Goal: Subscribe to service/newsletter

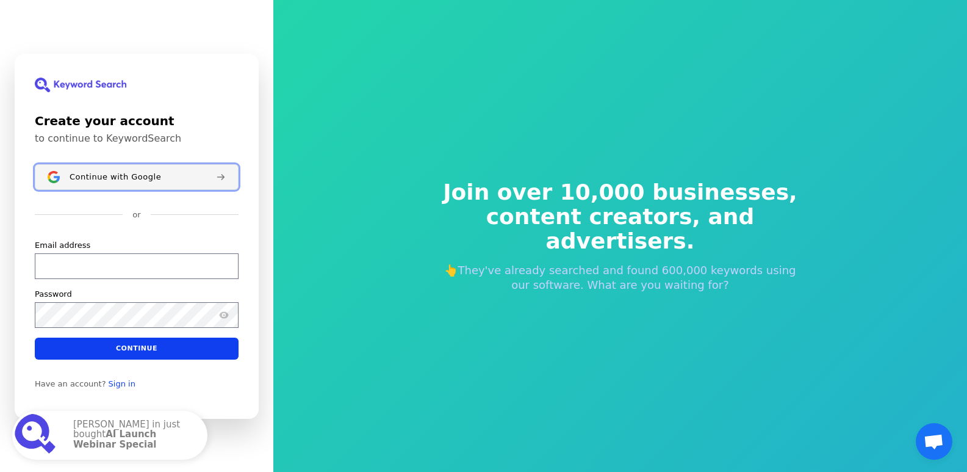
click at [130, 179] on span "Continue with Google" at bounding box center [115, 176] width 91 height 10
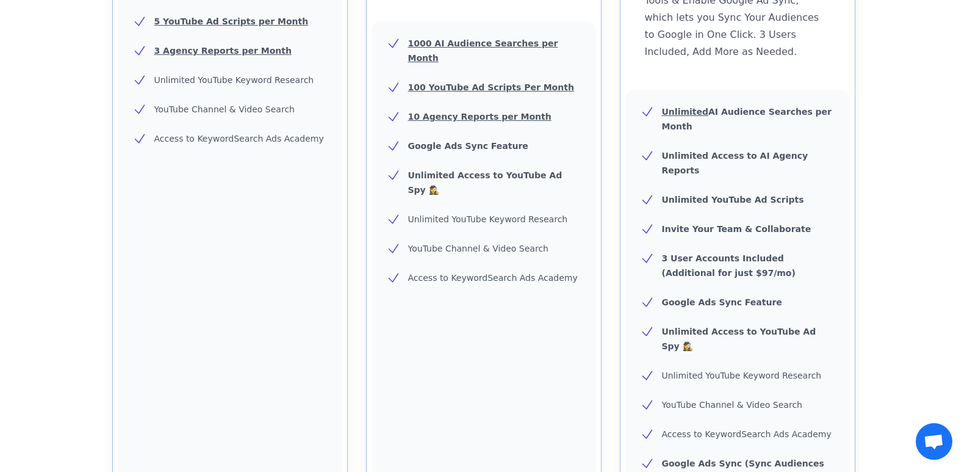
scroll to position [427, 0]
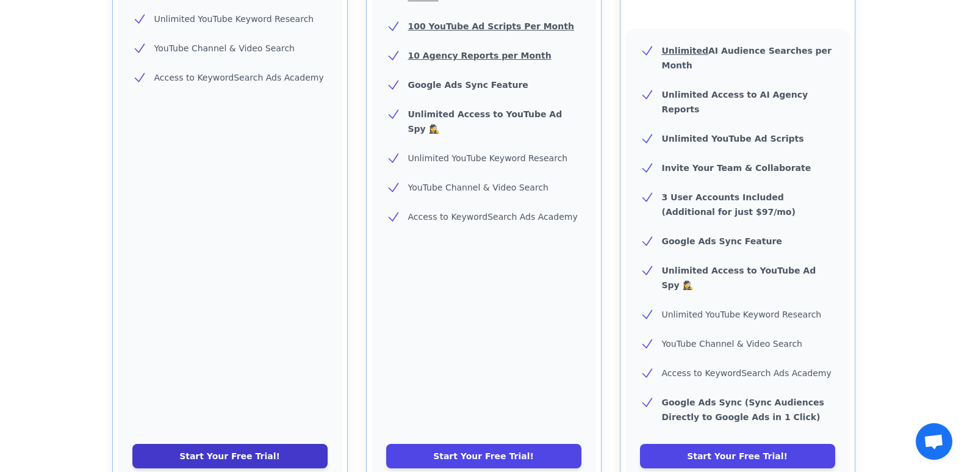
click at [251, 443] on link "Start Your Free Trial!" at bounding box center [229, 455] width 195 height 24
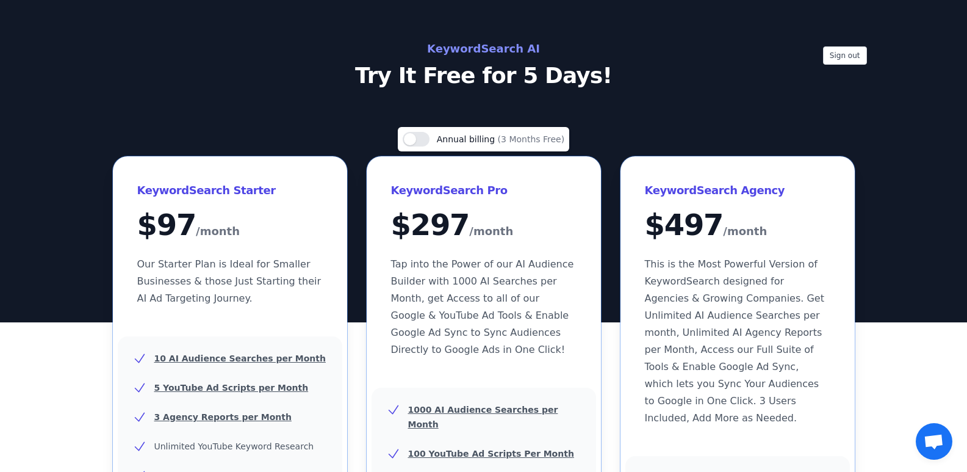
scroll to position [61, 0]
